Goal: Information Seeking & Learning: Learn about a topic

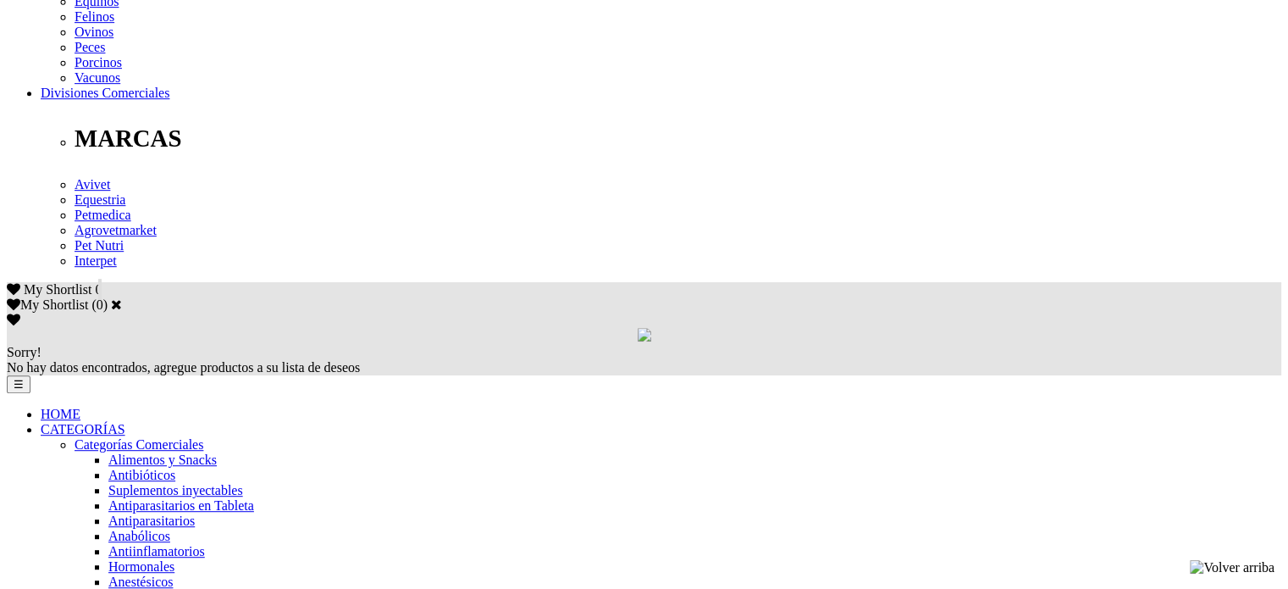
scroll to position [762, 0]
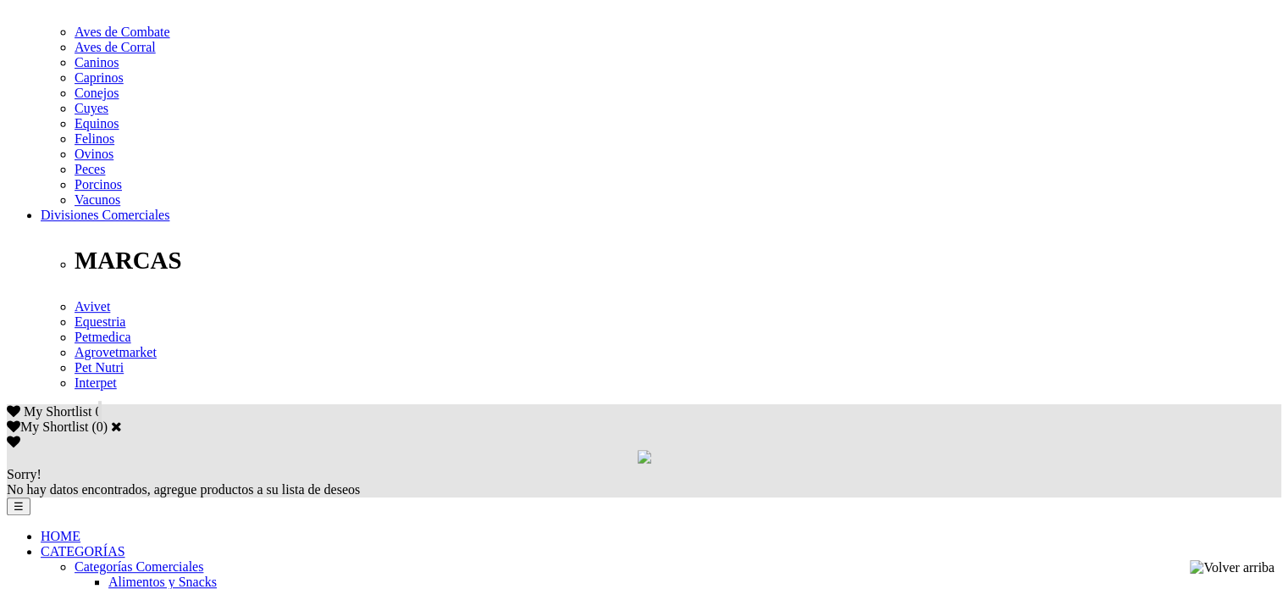
scroll to position [932, 0]
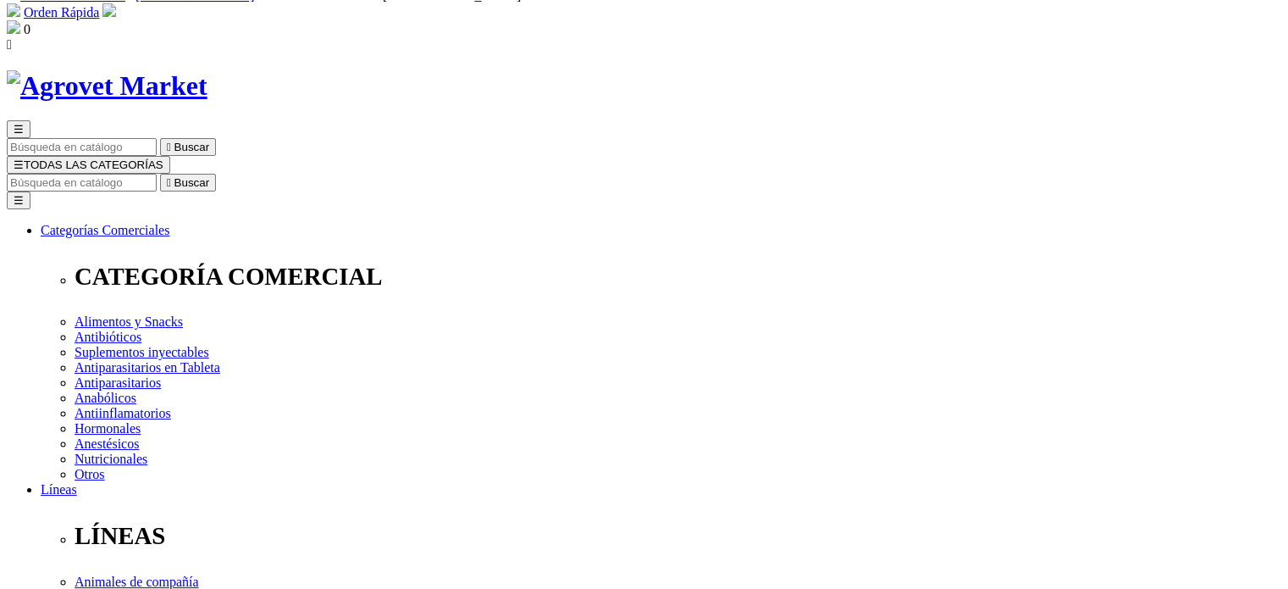
scroll to position [0, 0]
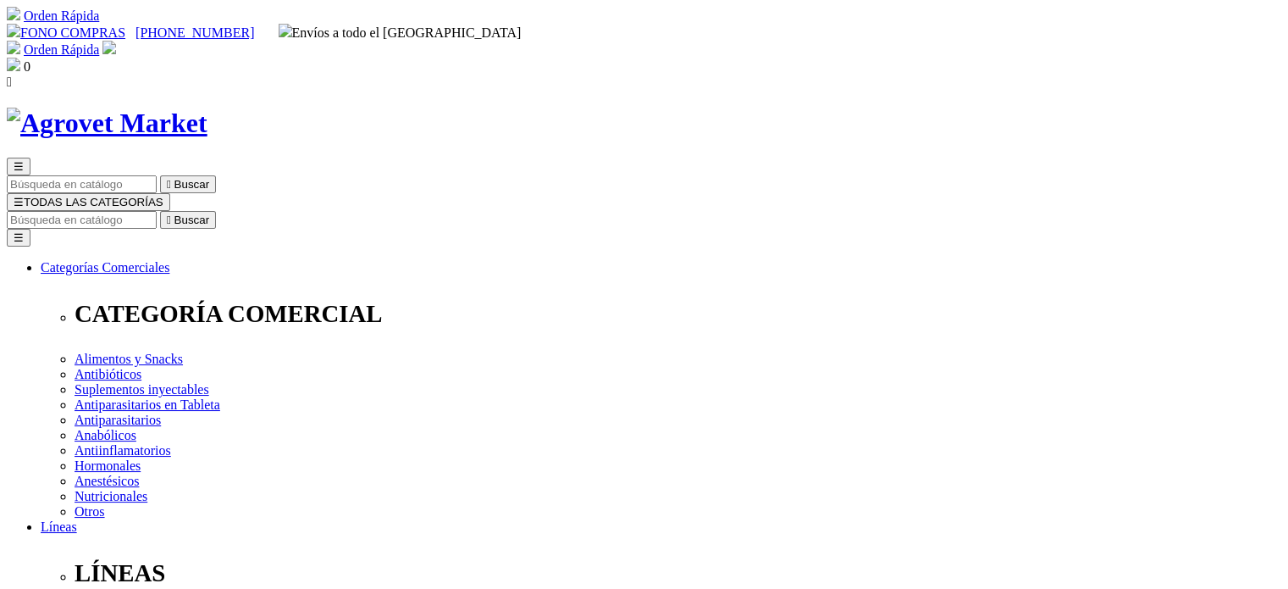
click at [208, 108] on img at bounding box center [107, 123] width 201 height 31
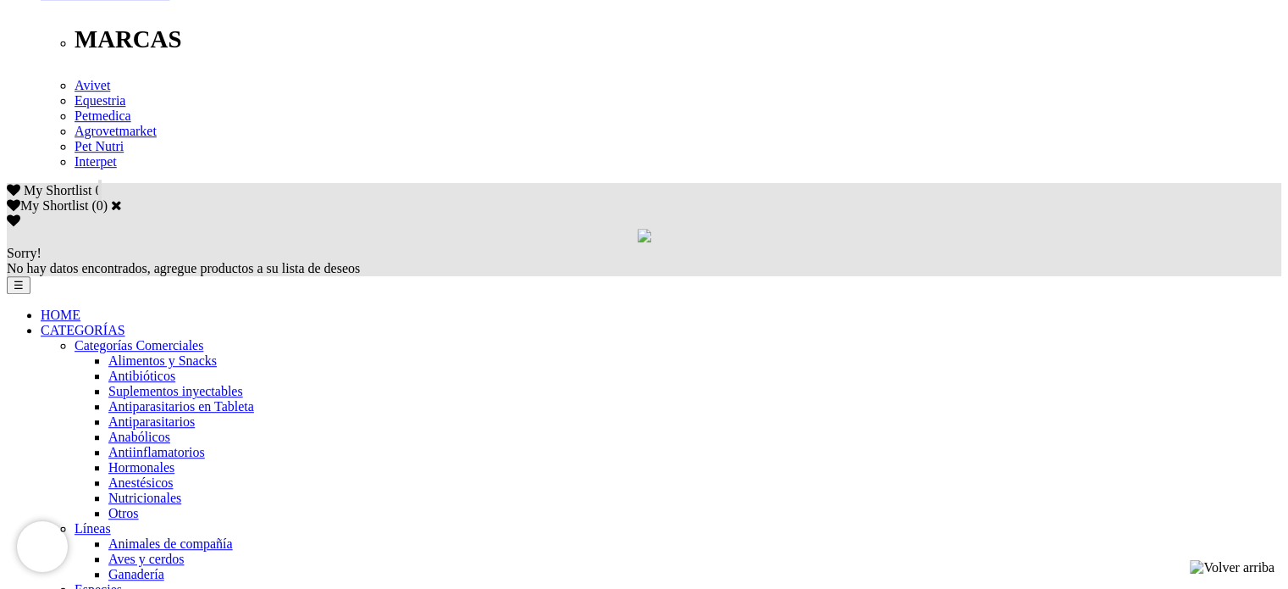
scroll to position [847, 0]
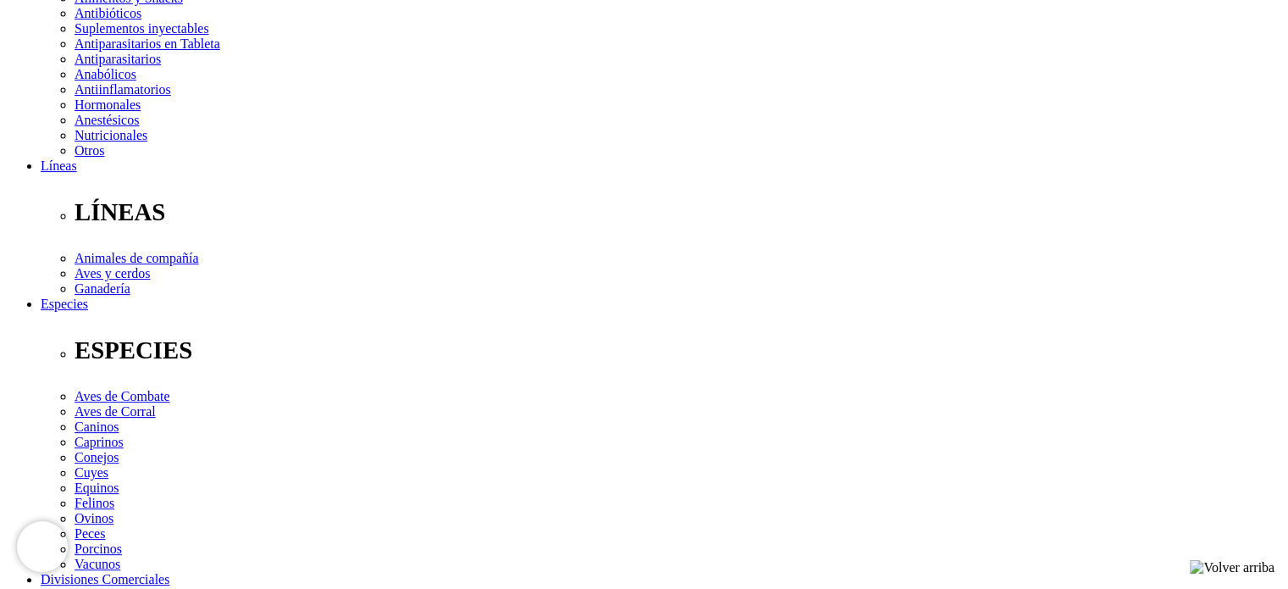
scroll to position [678, 0]
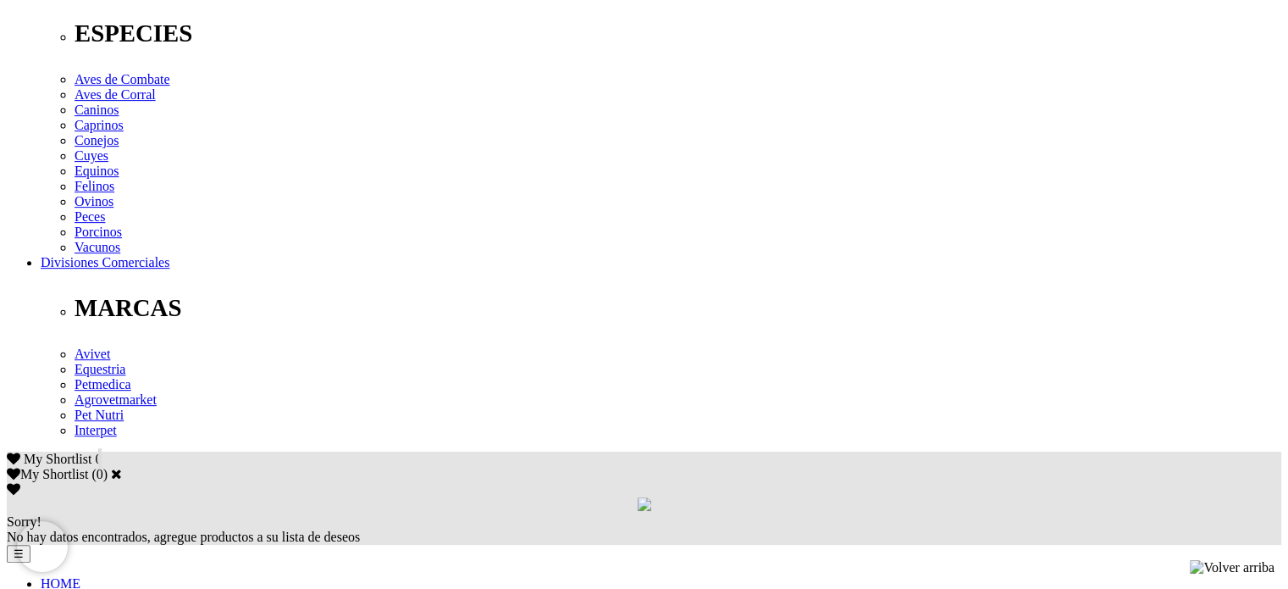
drag, startPoint x: 461, startPoint y: 191, endPoint x: 653, endPoint y: 198, distance: 192.4
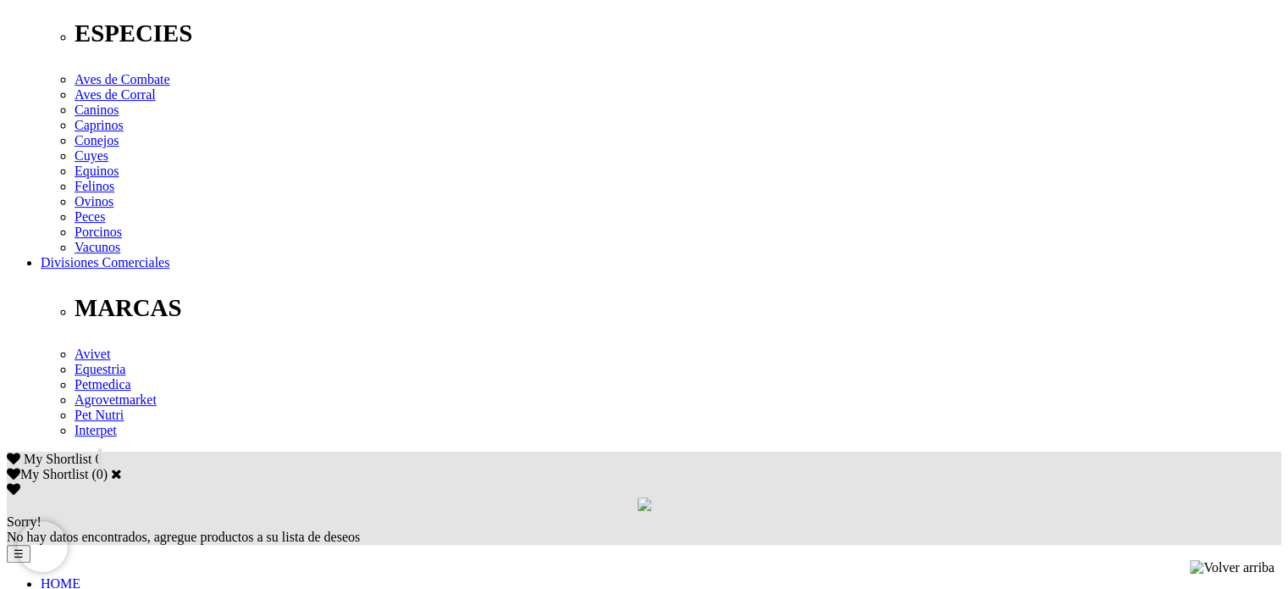
drag, startPoint x: 789, startPoint y: 196, endPoint x: 811, endPoint y: 193, distance: 22.2
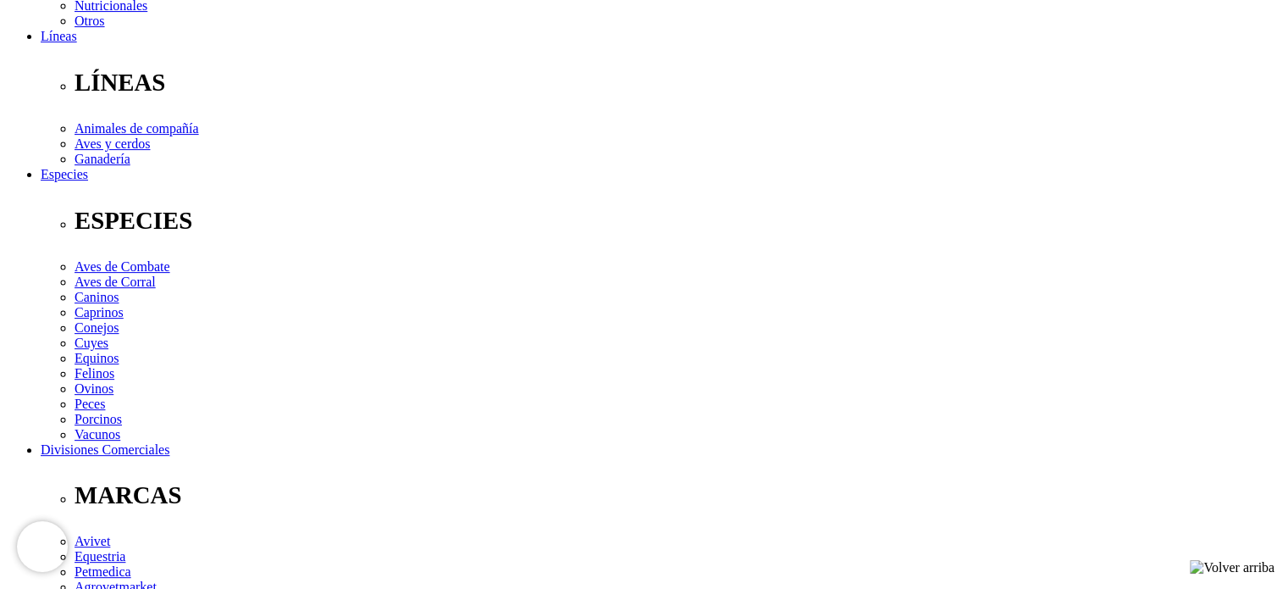
scroll to position [508, 0]
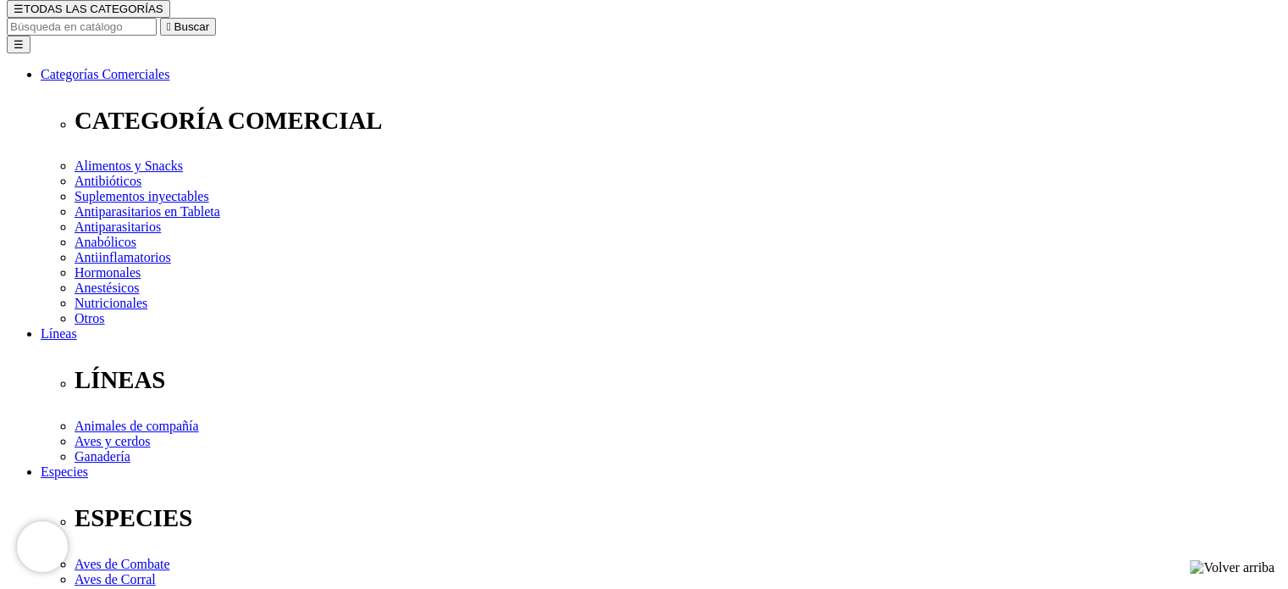
scroll to position [339, 0]
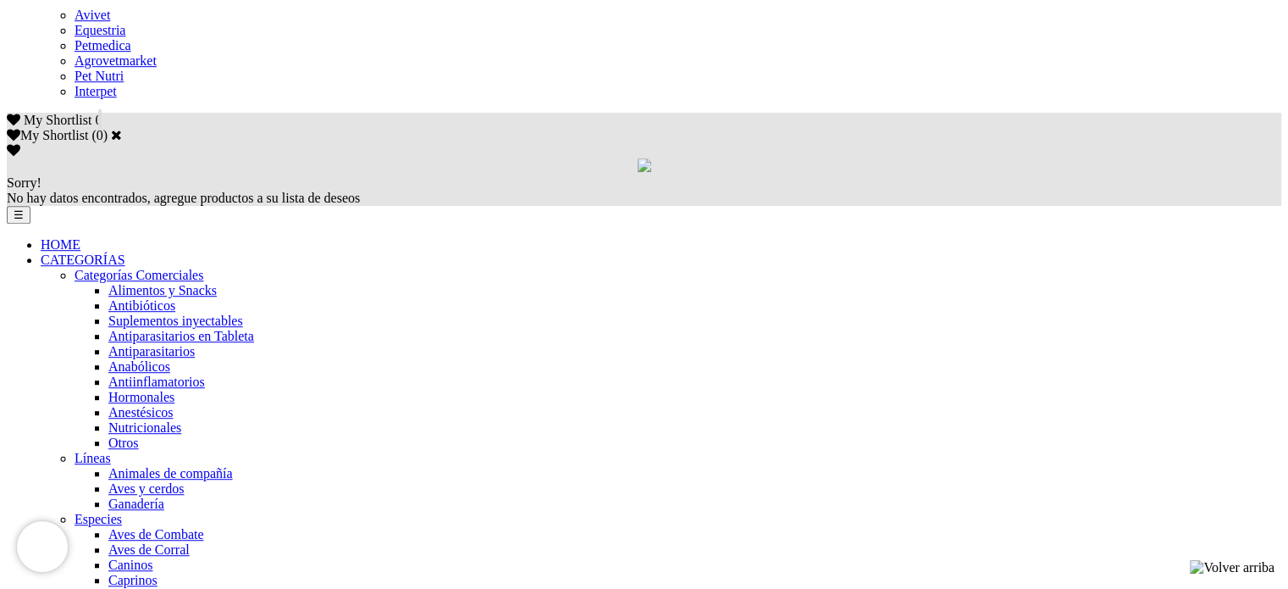
scroll to position [1440, 0]
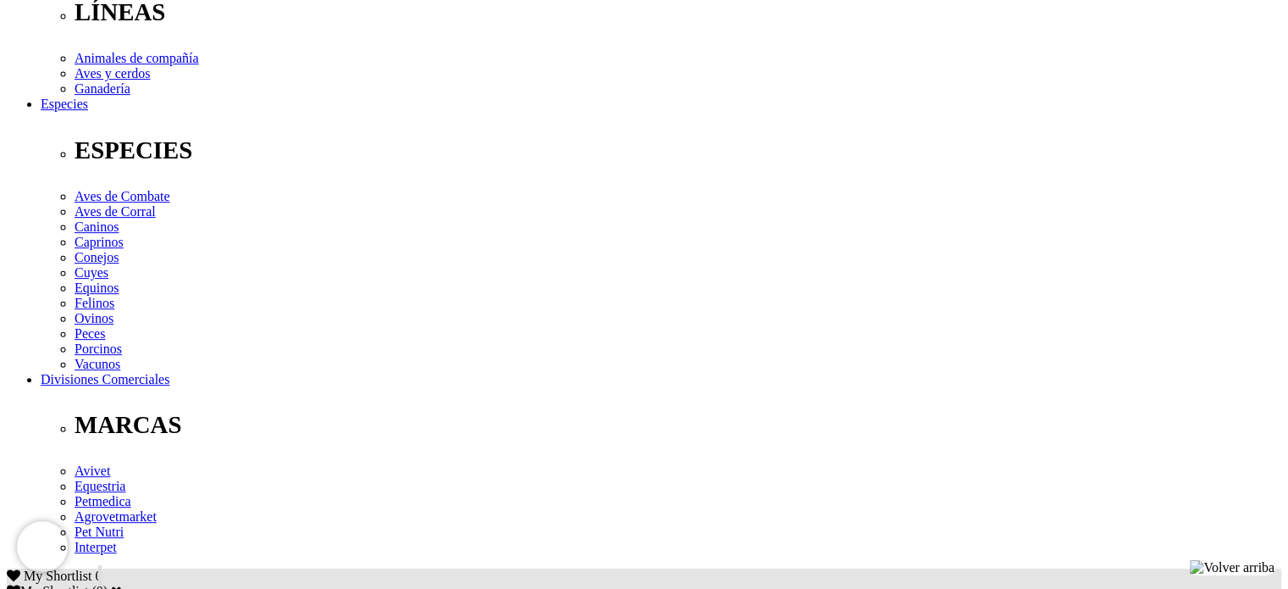
scroll to position [508, 0]
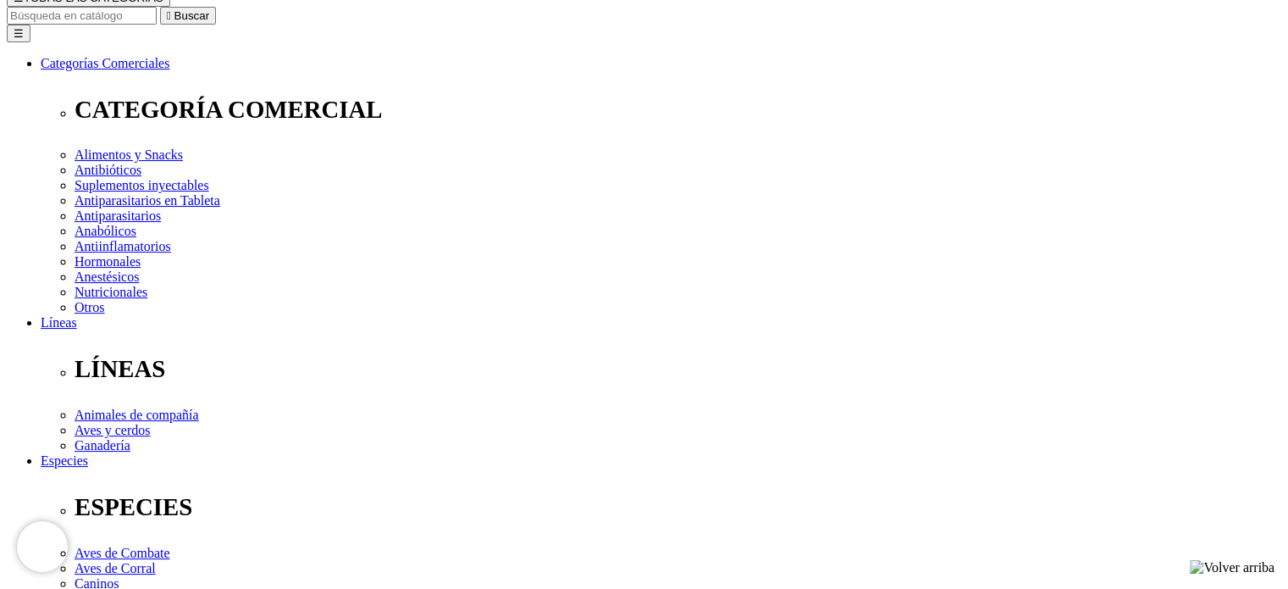
scroll to position [23, 0]
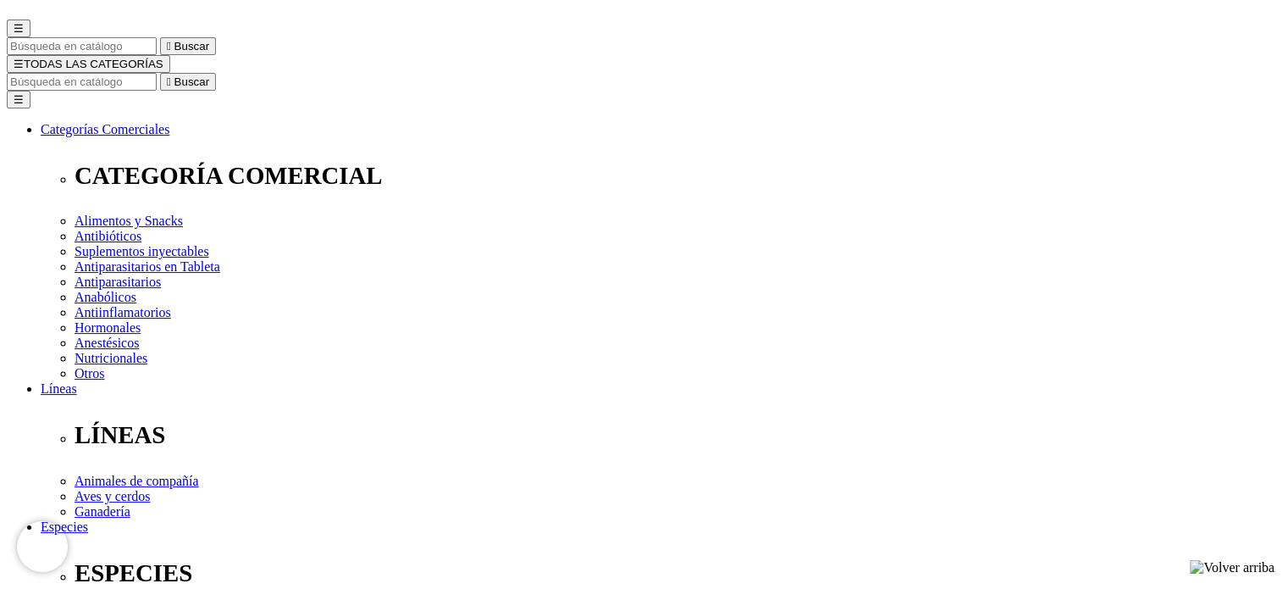
scroll to position [254, 0]
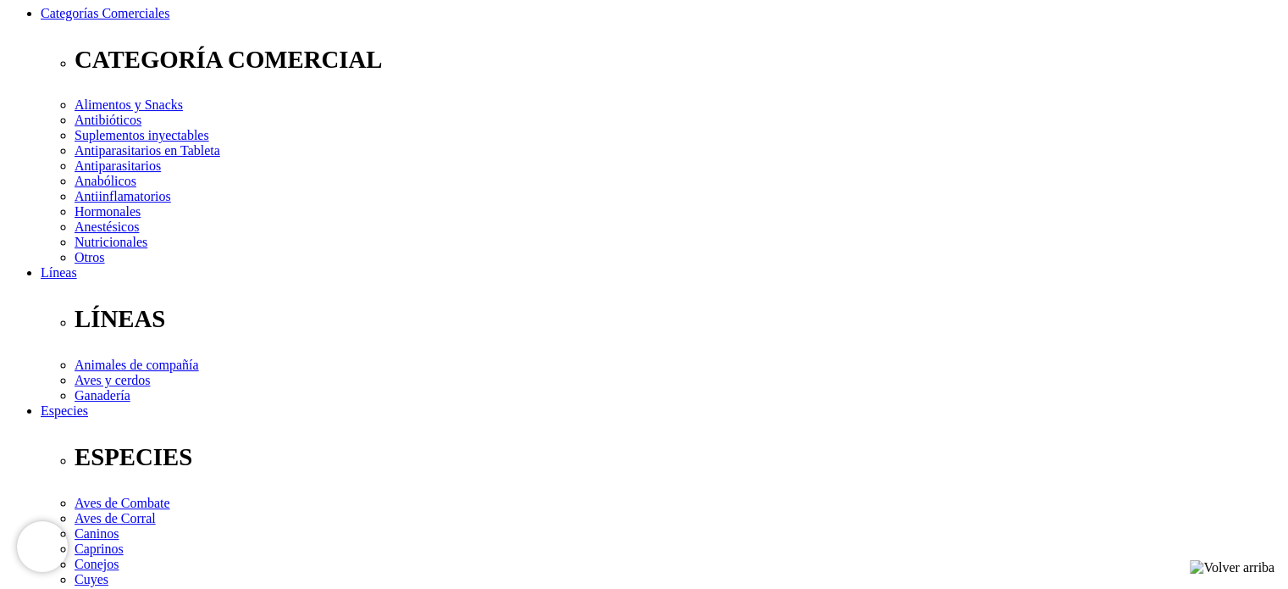
checkbox input "true"
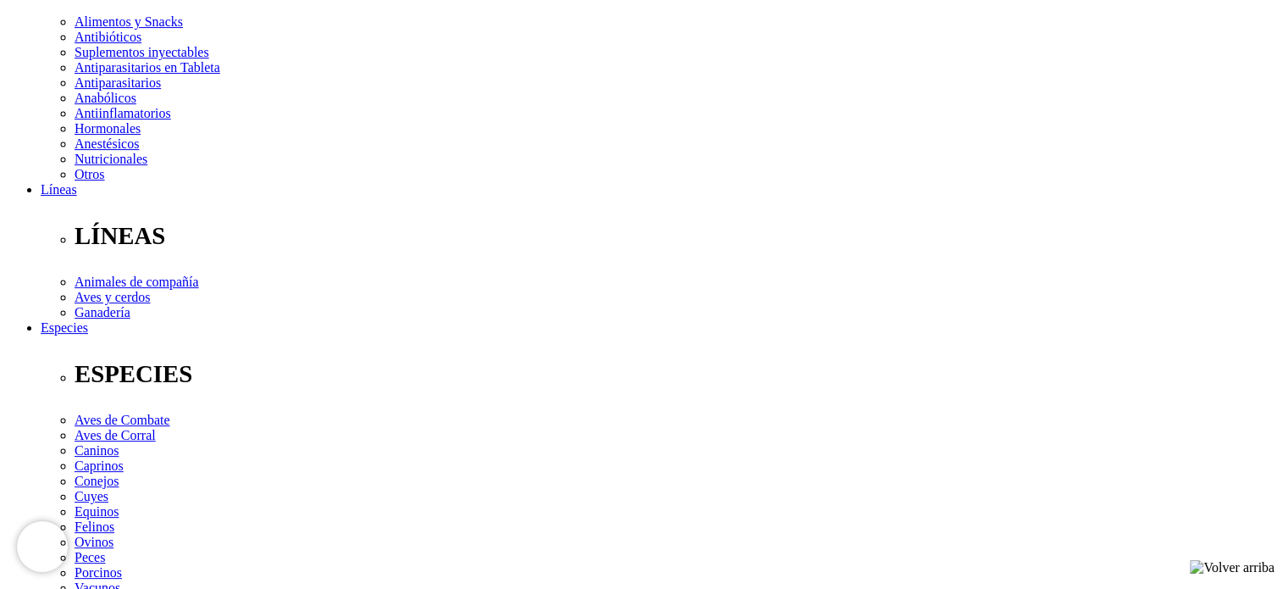
scroll to position [339, 0]
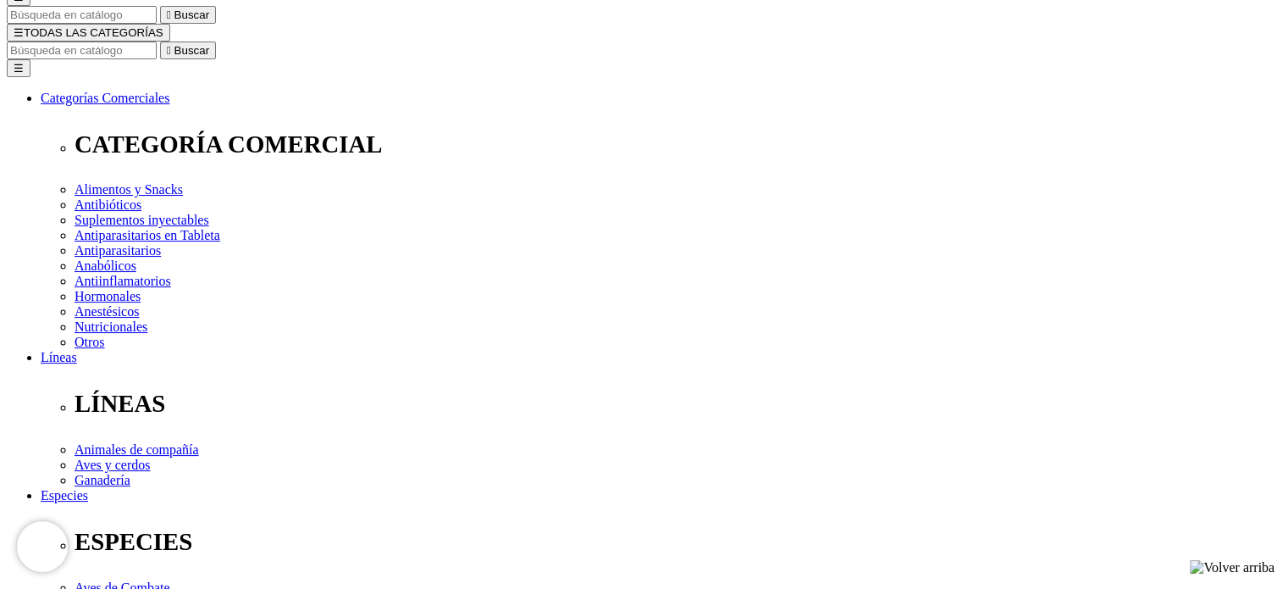
checkbox input "false"
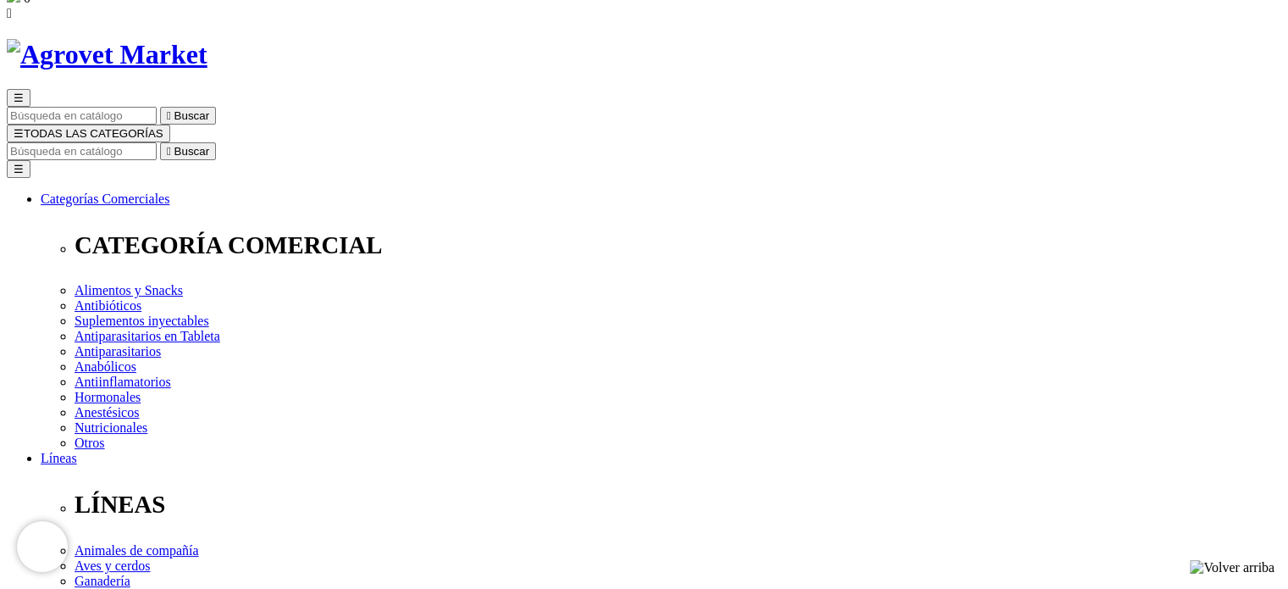
scroll to position [169, 0]
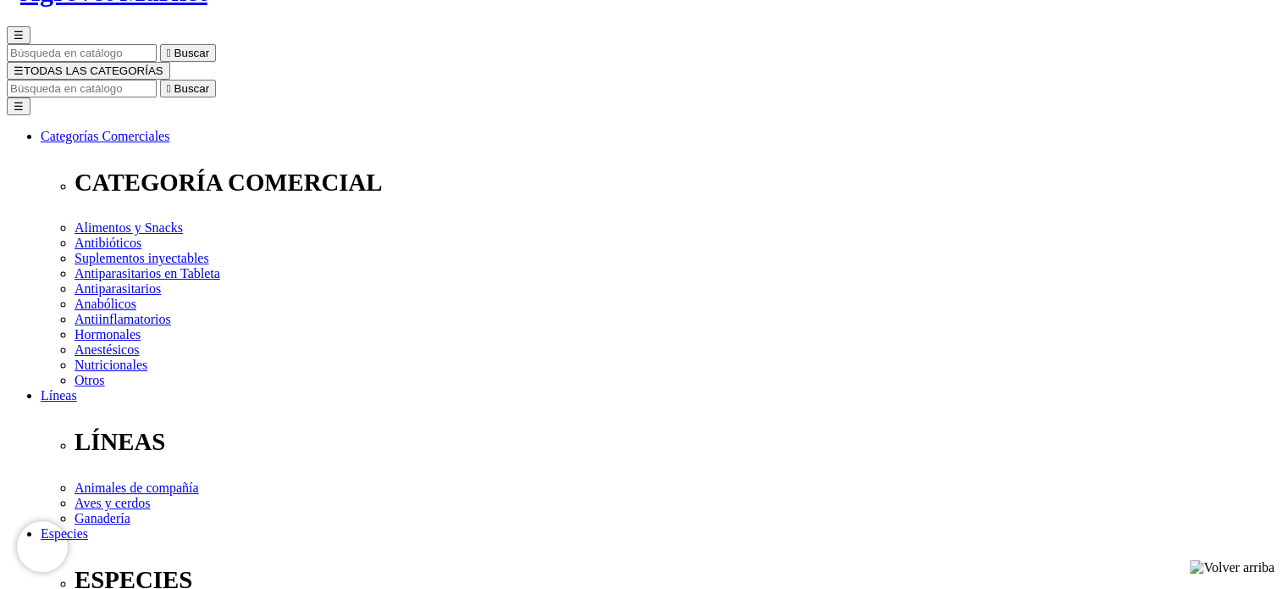
scroll to position [339, 0]
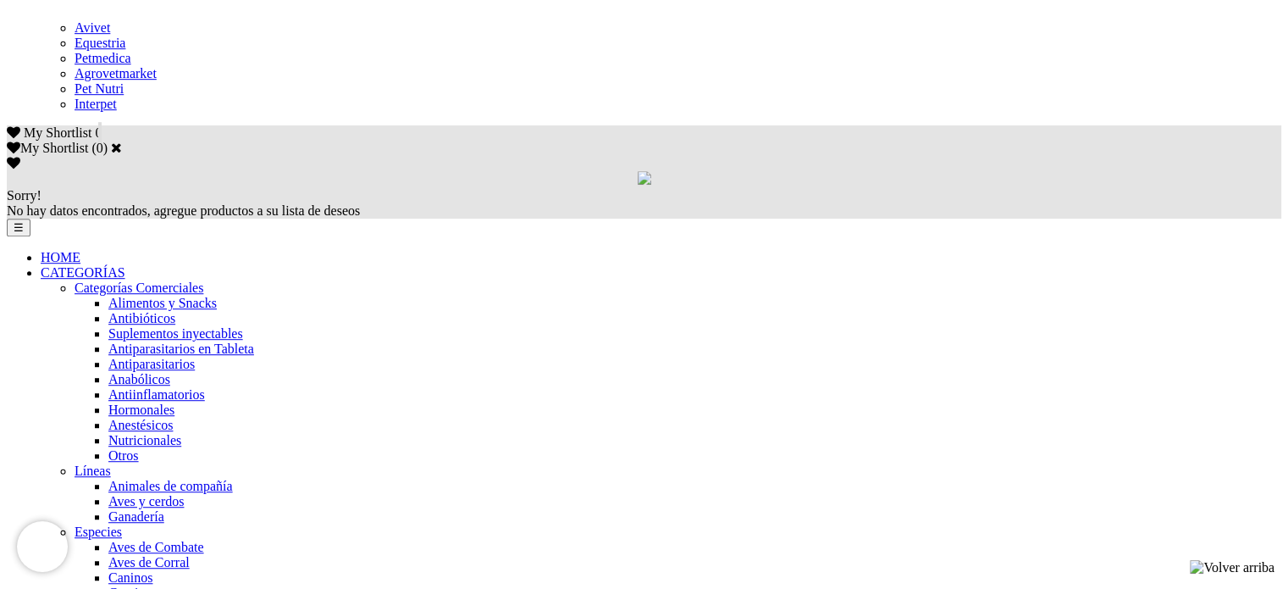
scroll to position [1016, 0]
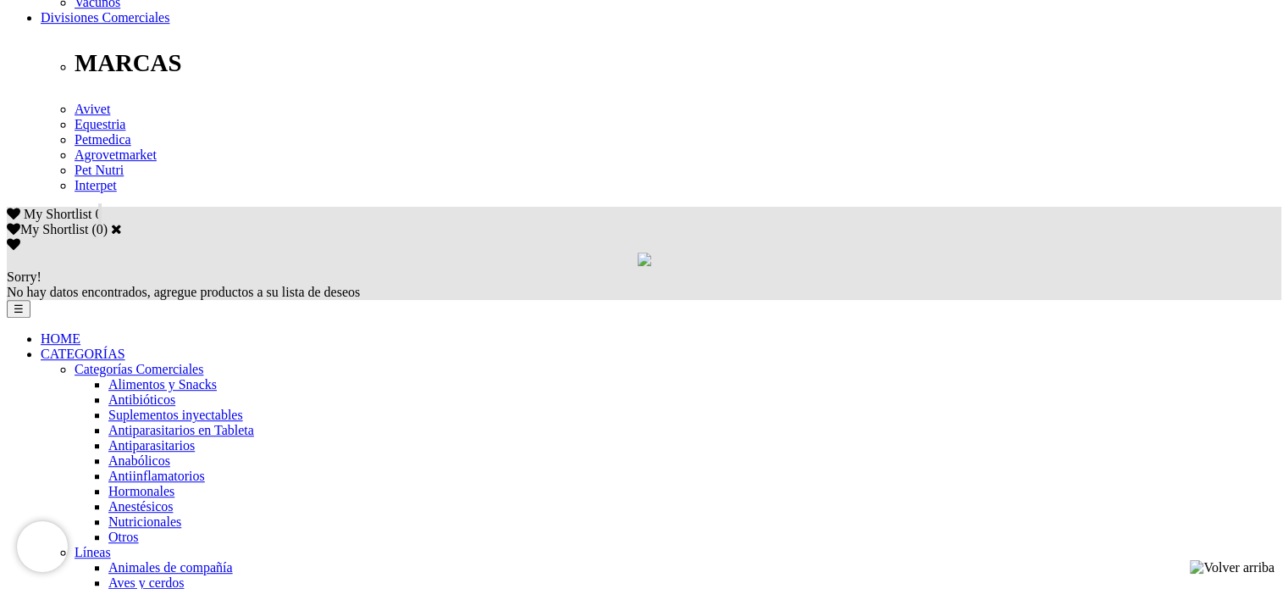
scroll to position [932, 0]
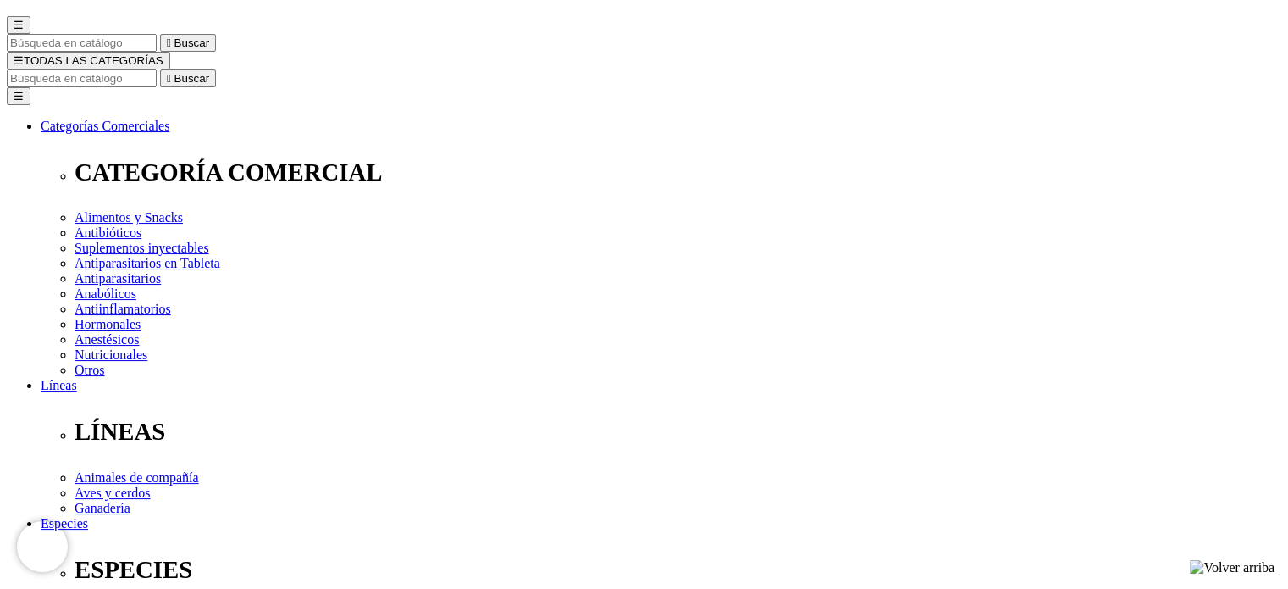
scroll to position [339, 0]
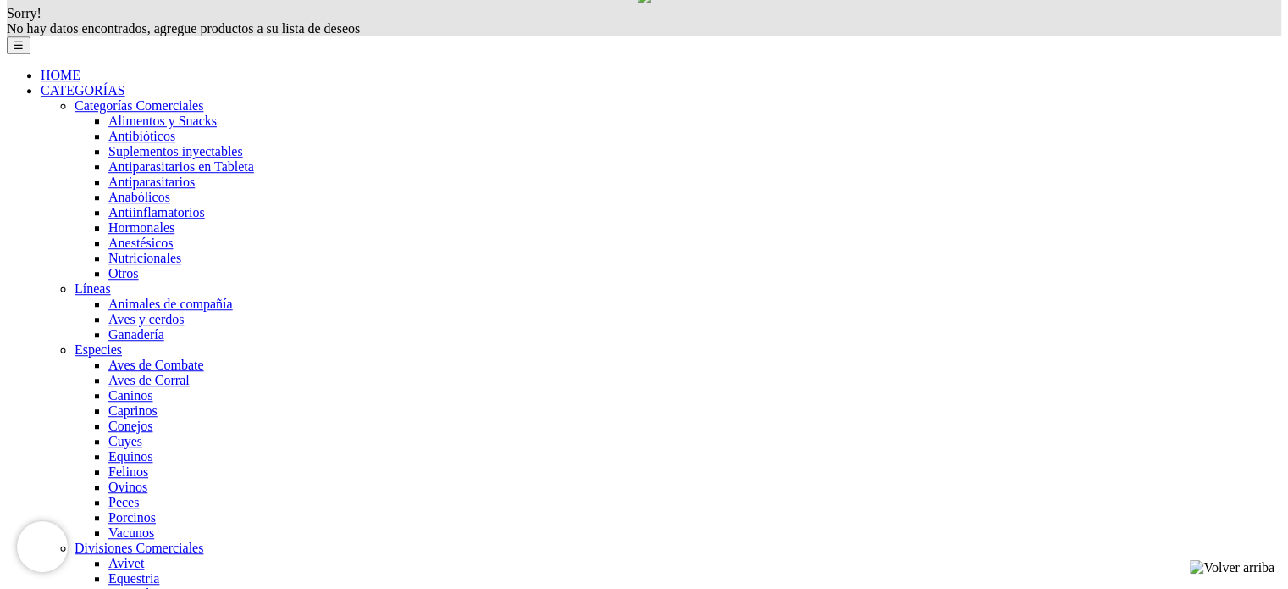
scroll to position [932, 0]
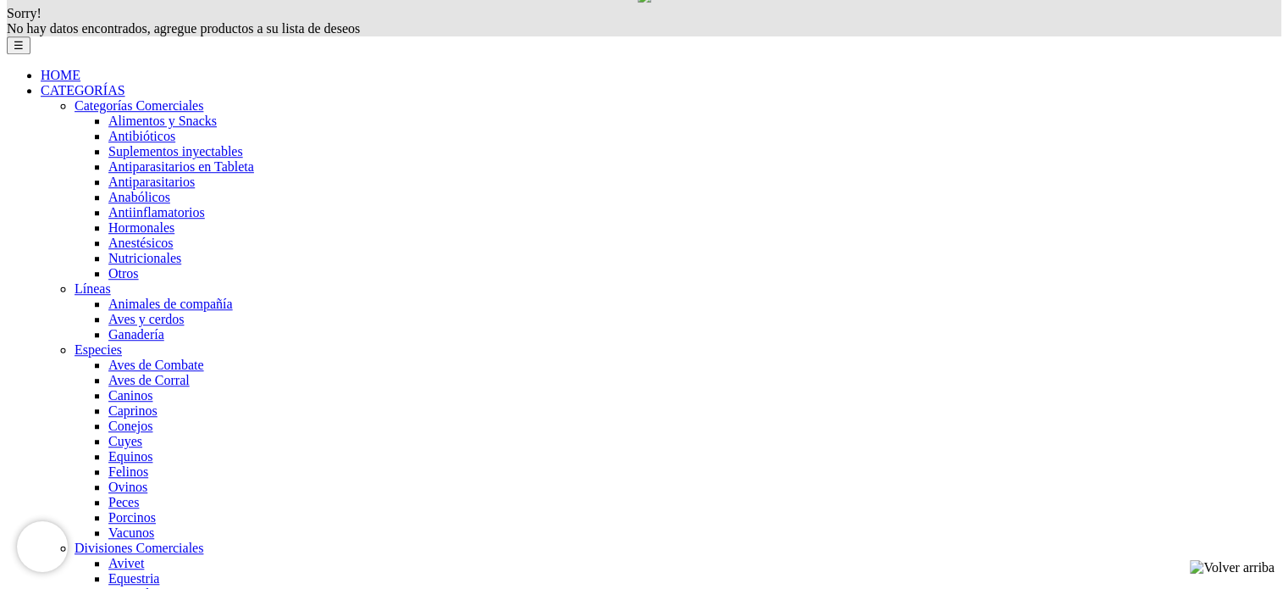
scroll to position [847, 0]
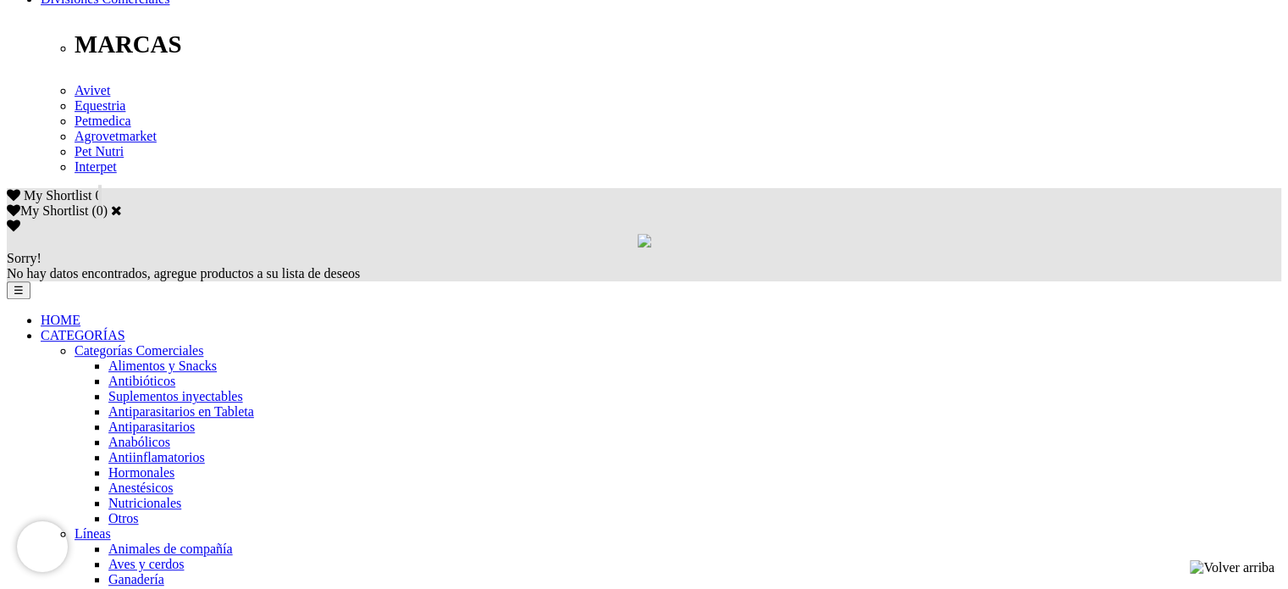
scroll to position [932, 0]
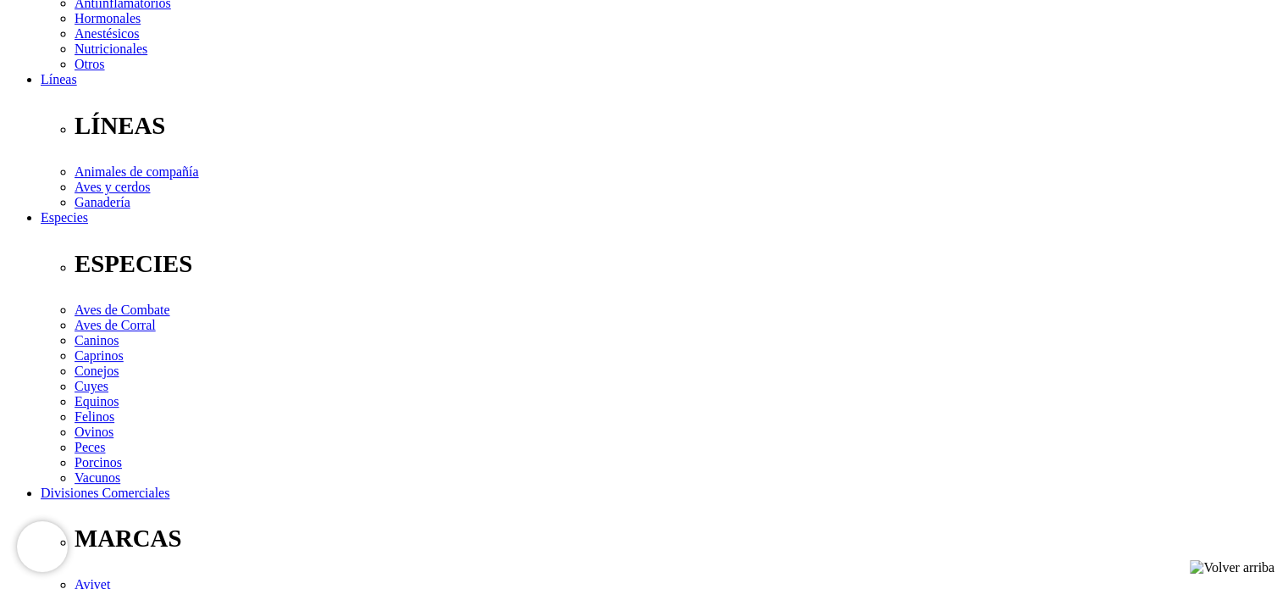
scroll to position [731, 0]
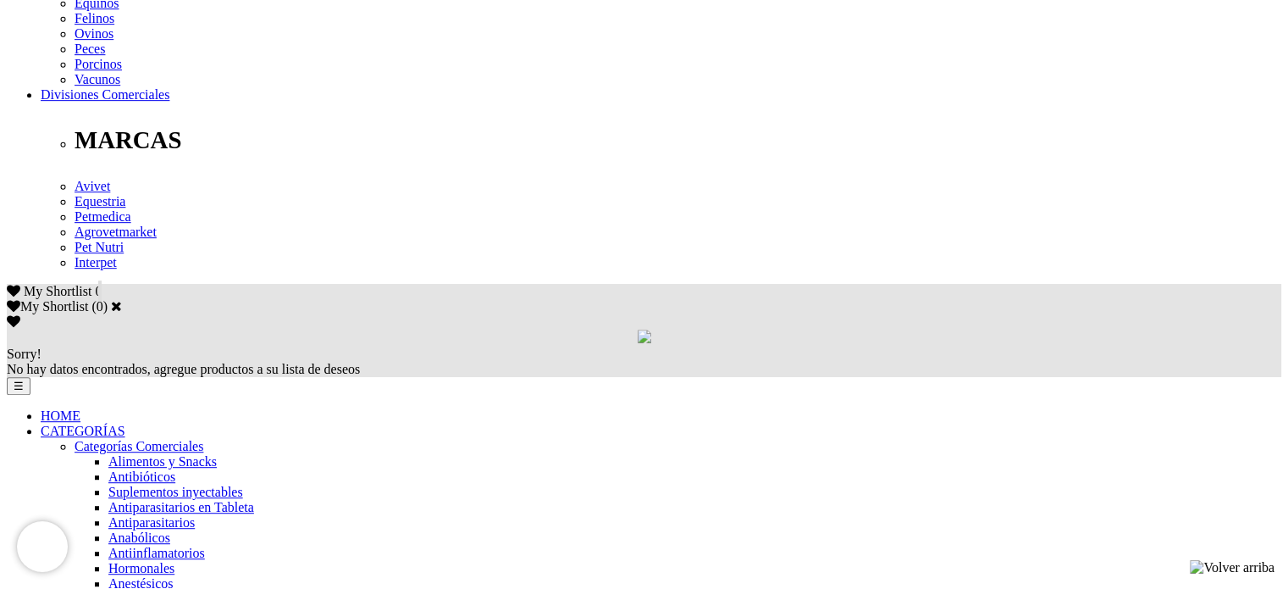
scroll to position [847, 0]
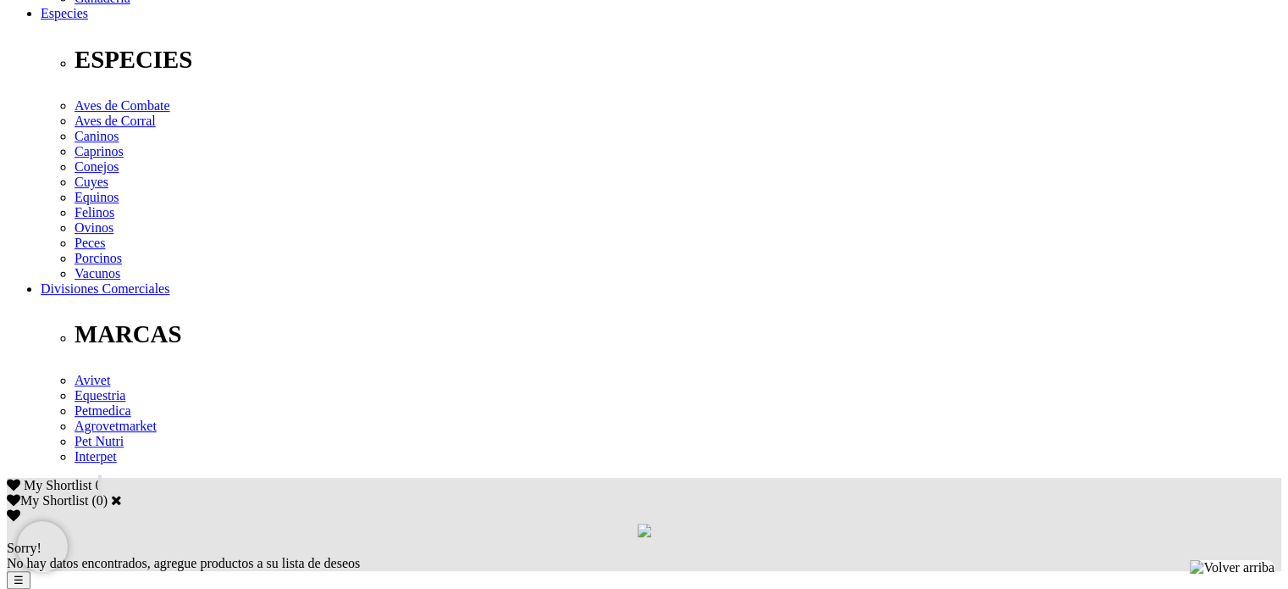
scroll to position [847, 0]
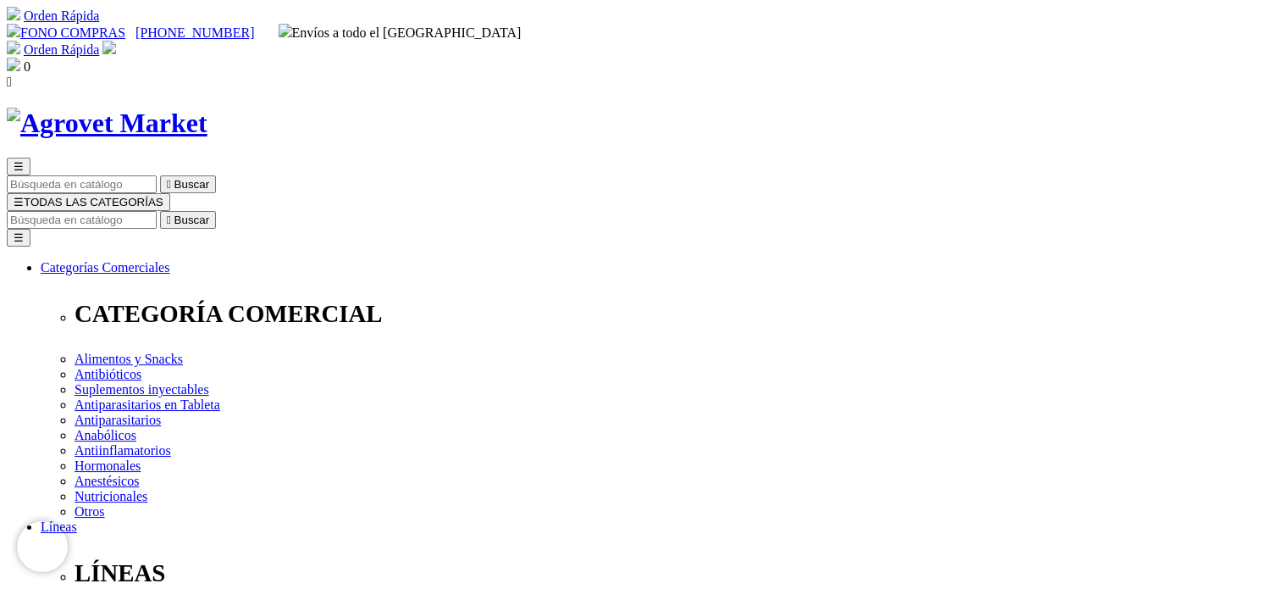
scroll to position [5, 0]
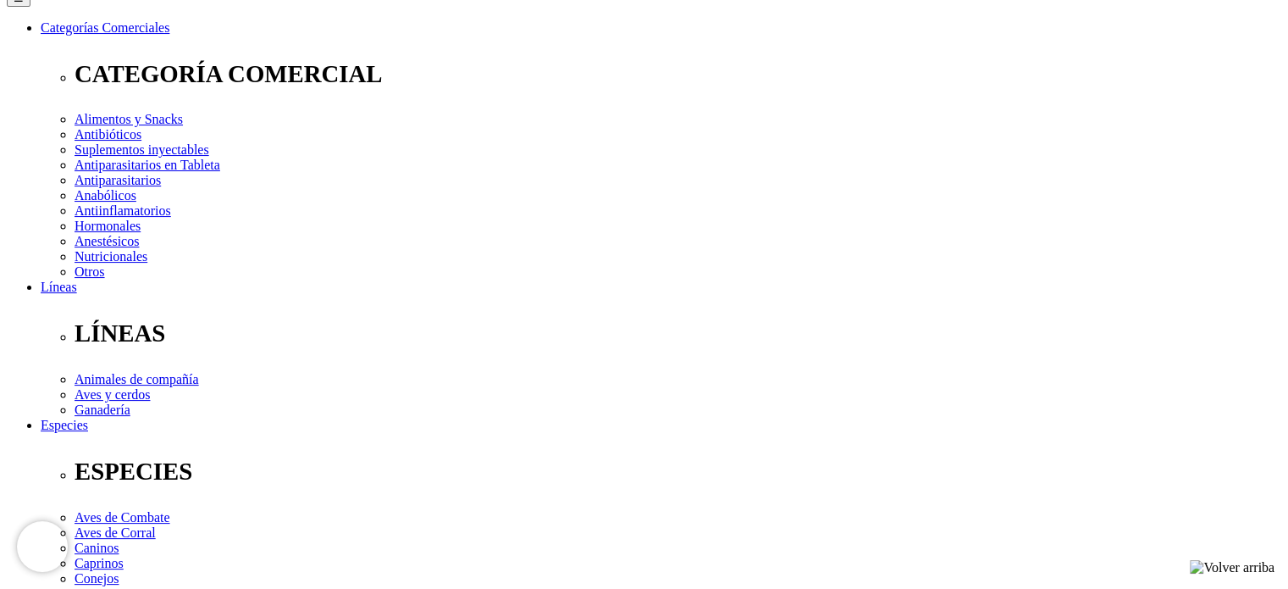
scroll to position [254, 0]
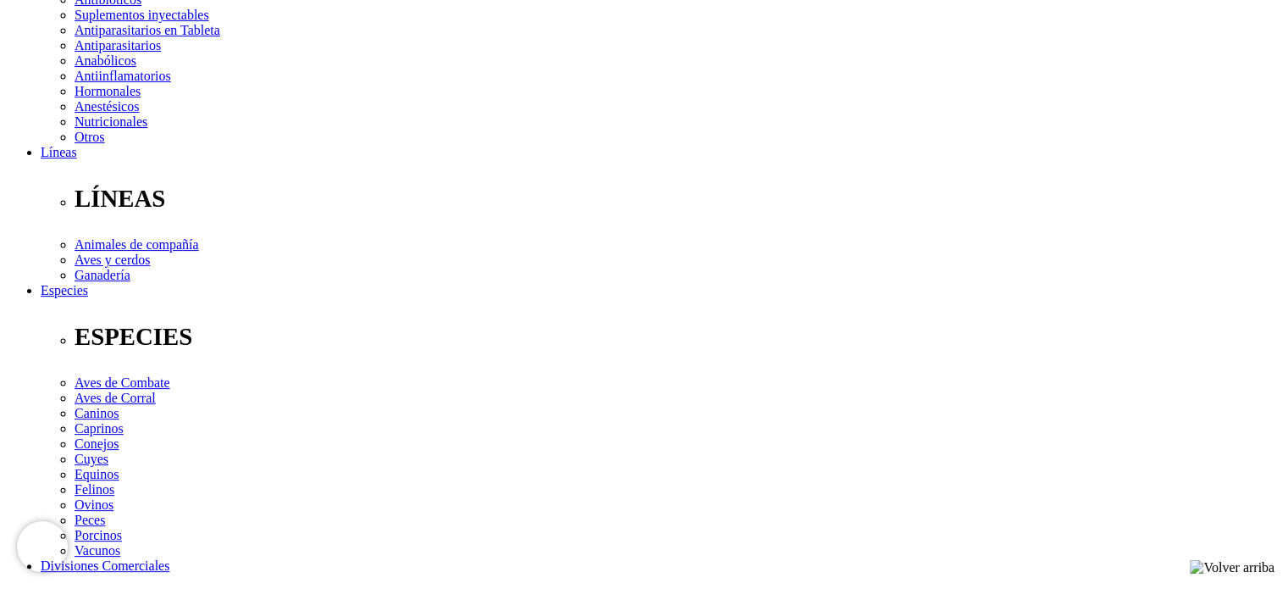
scroll to position [593, 0]
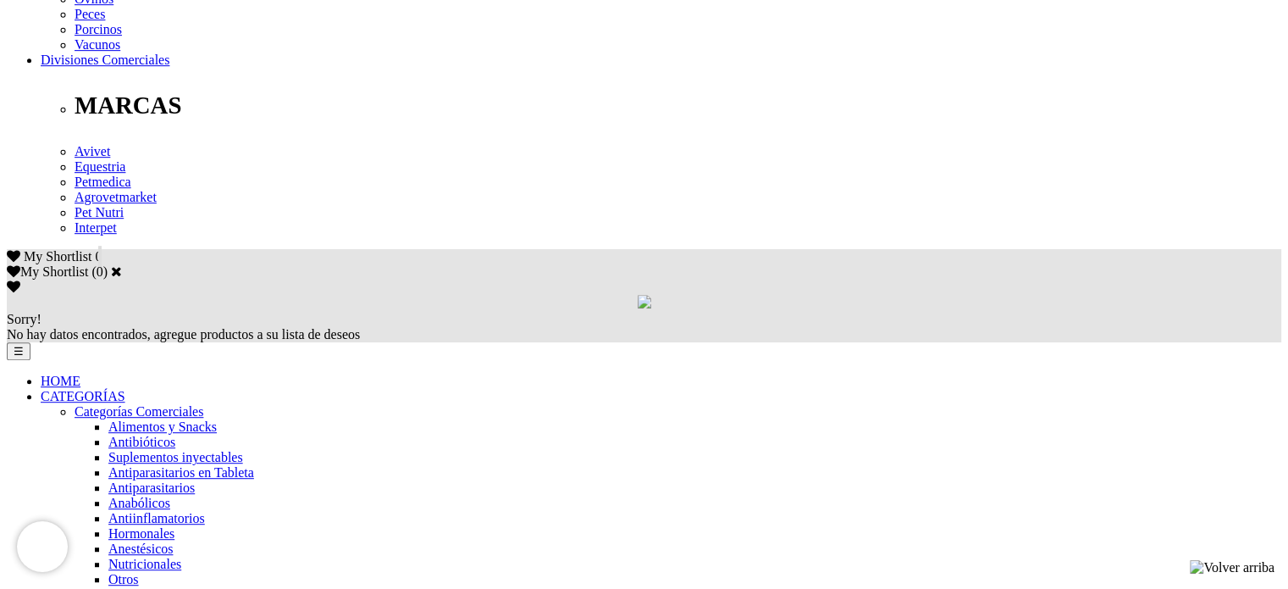
scroll to position [932, 0]
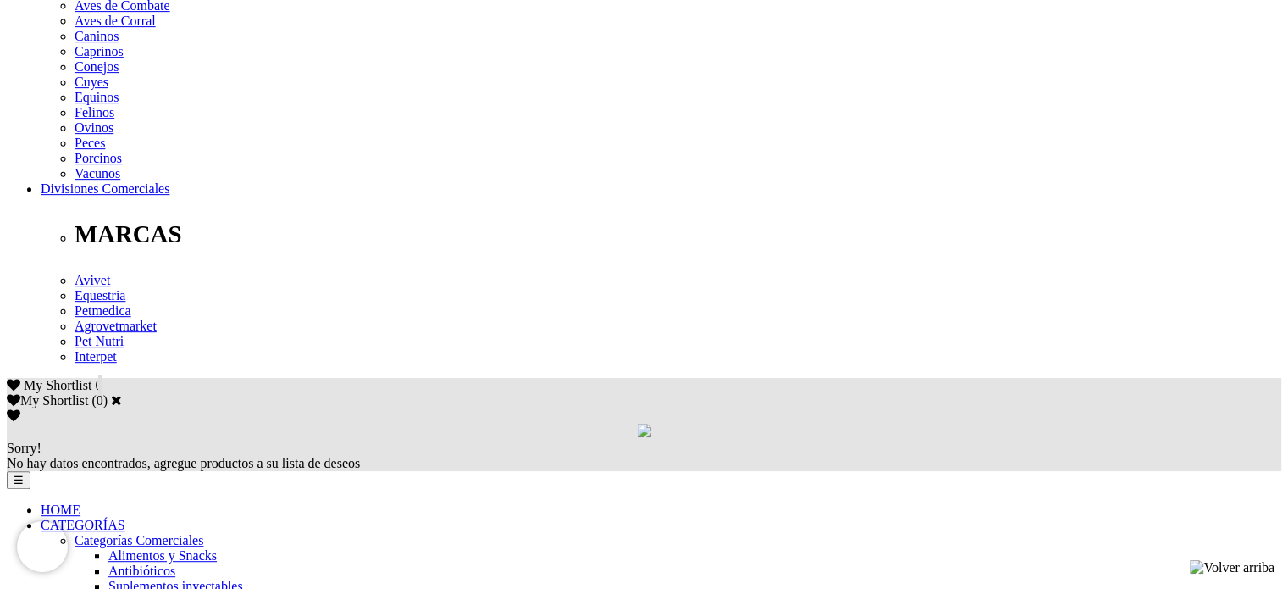
scroll to position [762, 0]
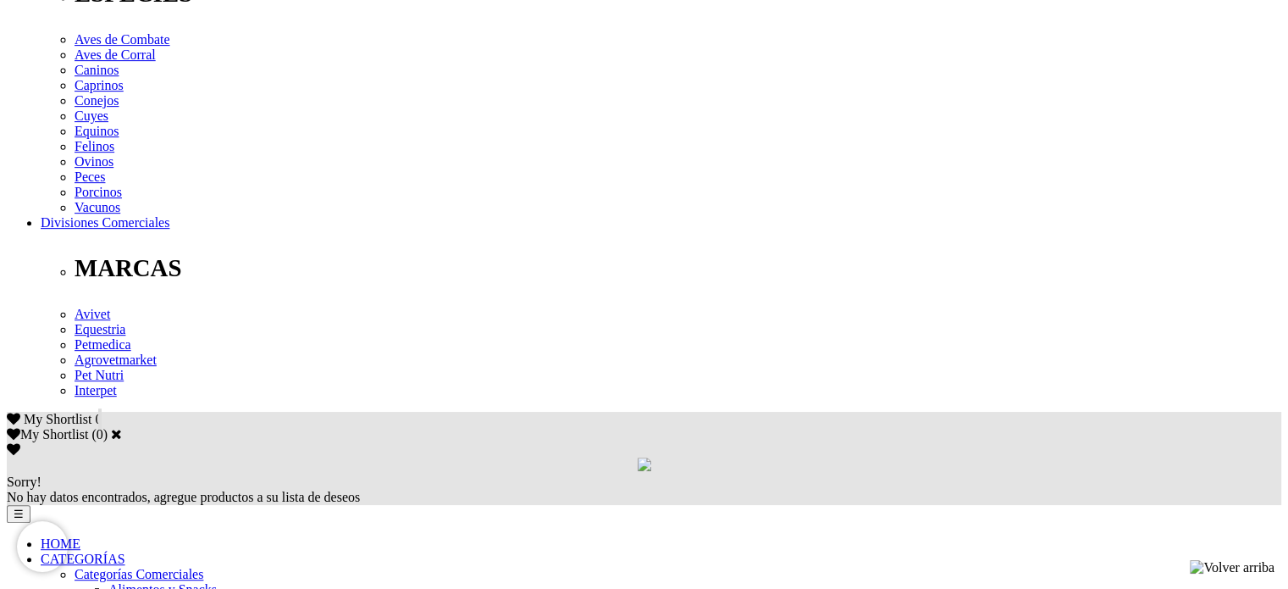
scroll to position [847, 0]
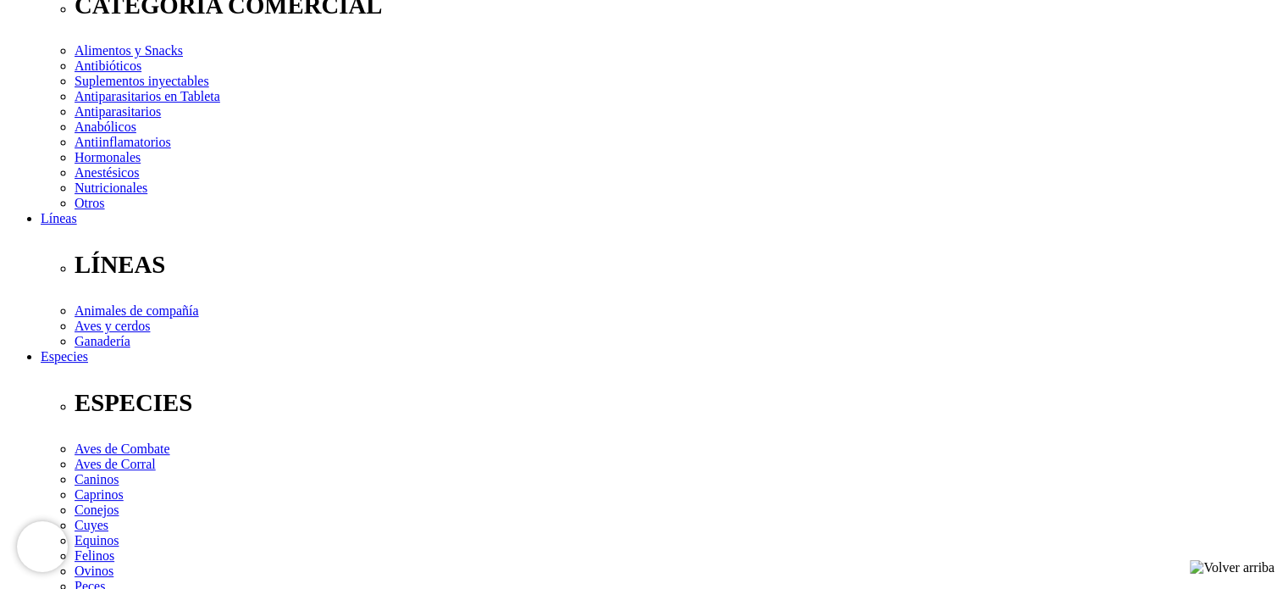
scroll to position [339, 0]
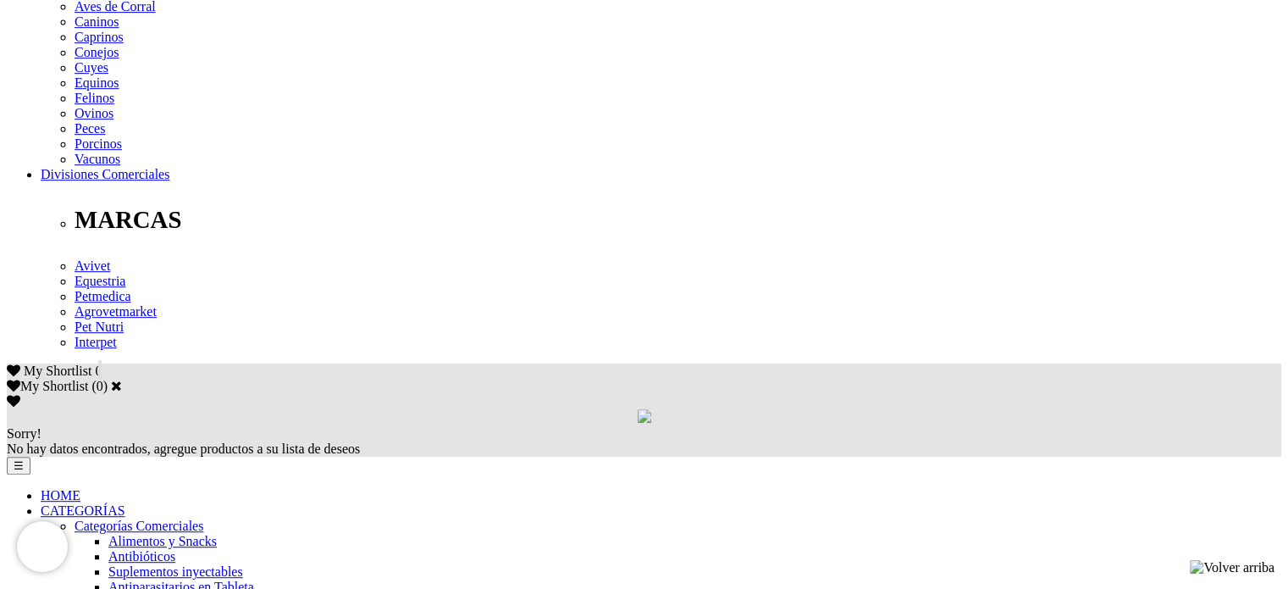
scroll to position [762, 0]
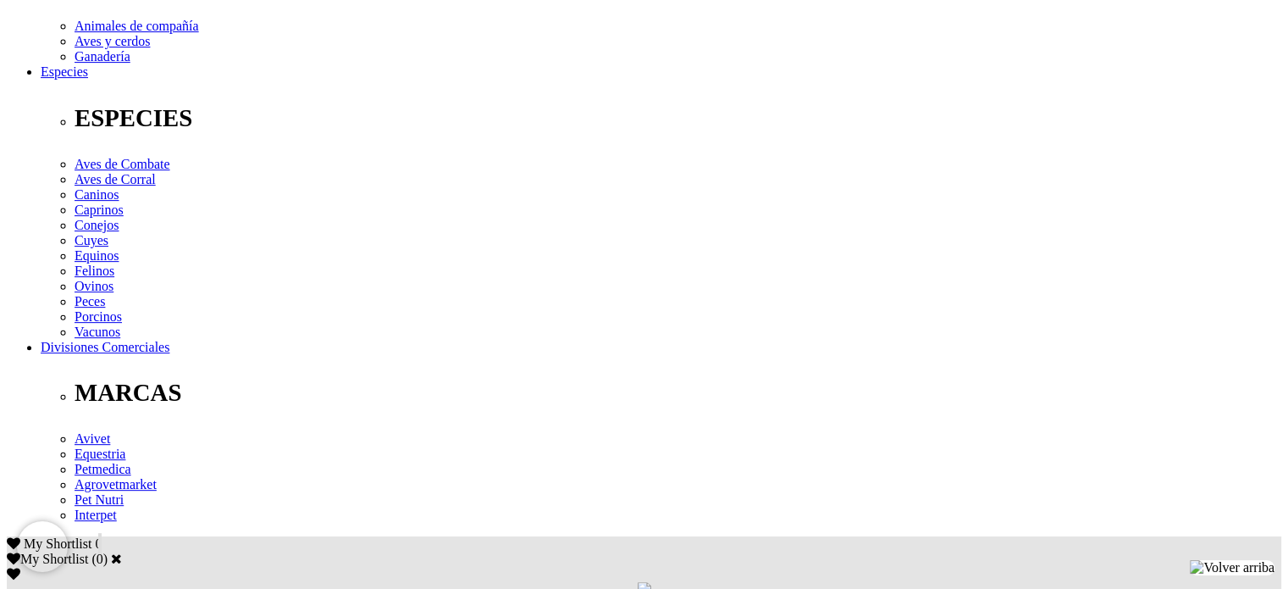
scroll to position [600, 0]
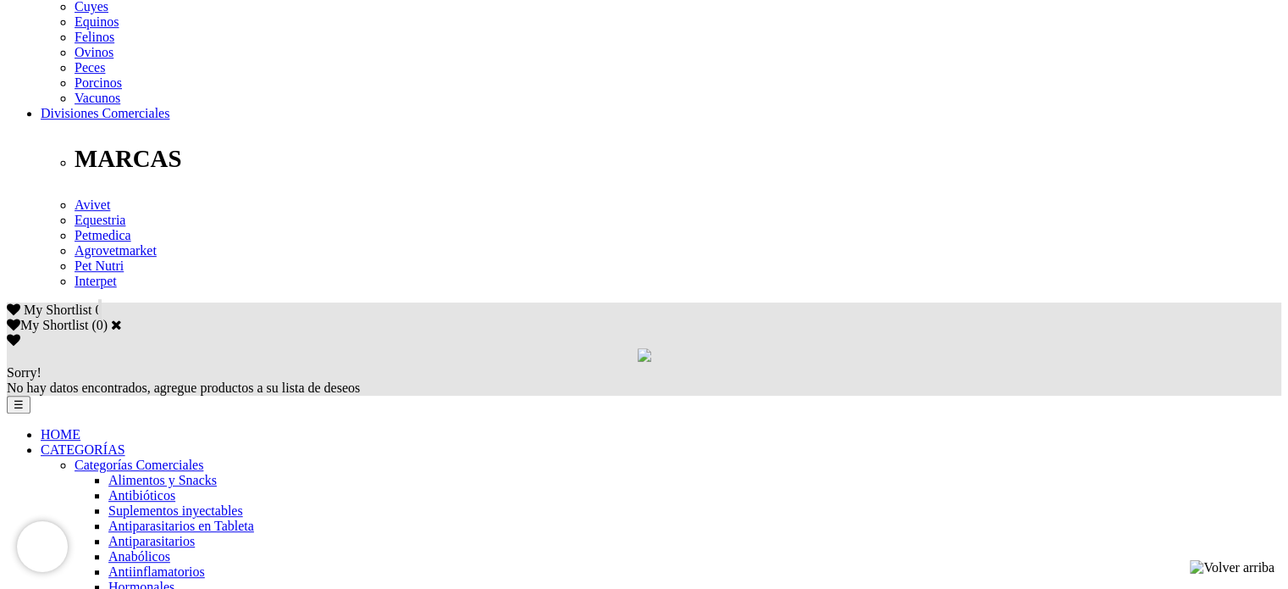
scroll to position [932, 0]
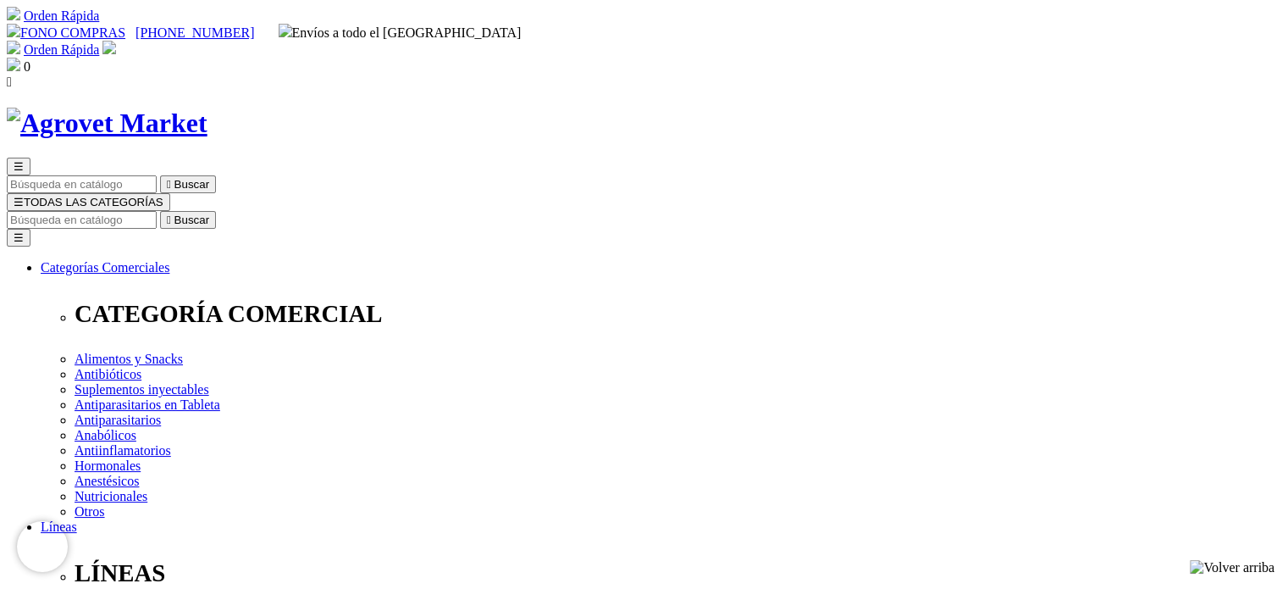
click at [208, 108] on img at bounding box center [107, 123] width 201 height 31
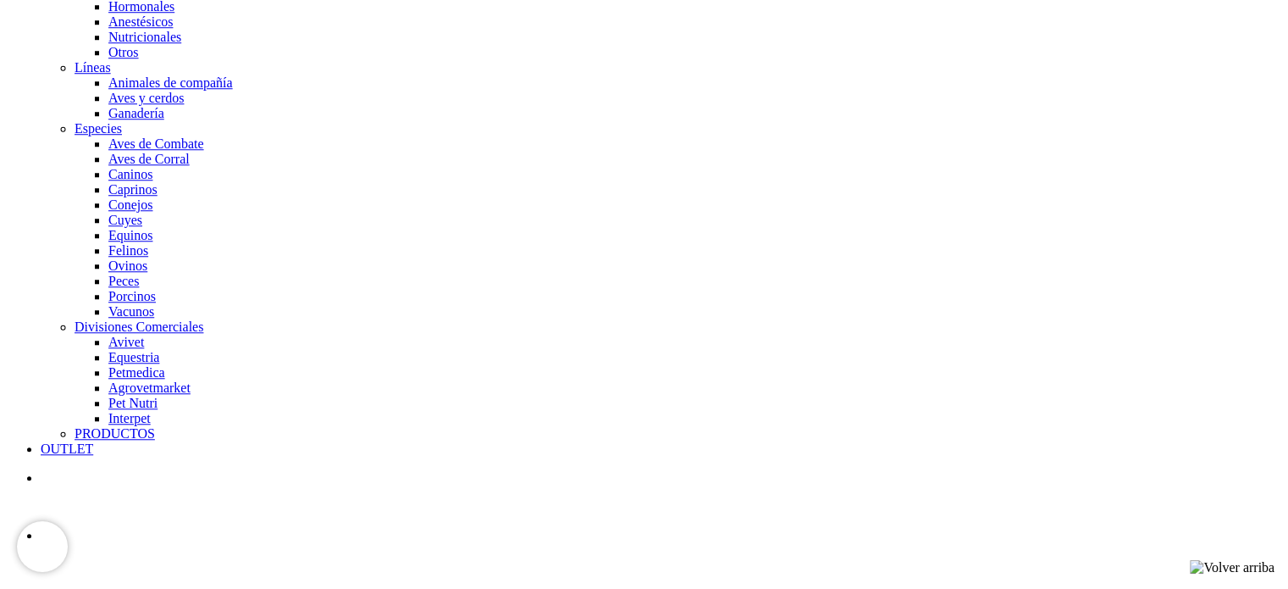
scroll to position [1186, 0]
